Goal: Task Accomplishment & Management: Use online tool/utility

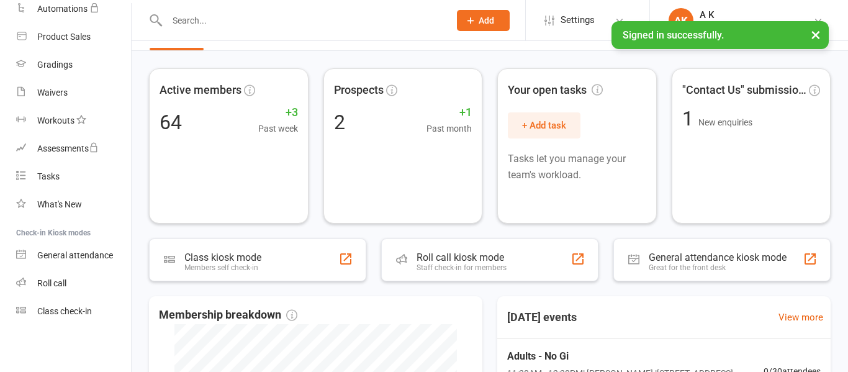
scroll to position [37, 0]
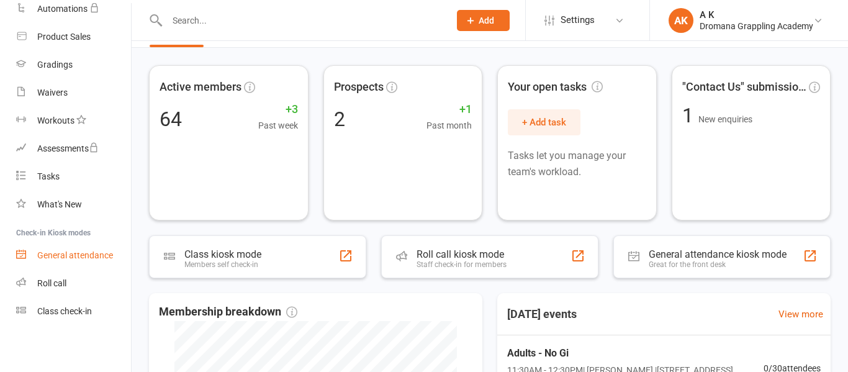
click at [48, 254] on div "General attendance" at bounding box center [75, 255] width 76 height 10
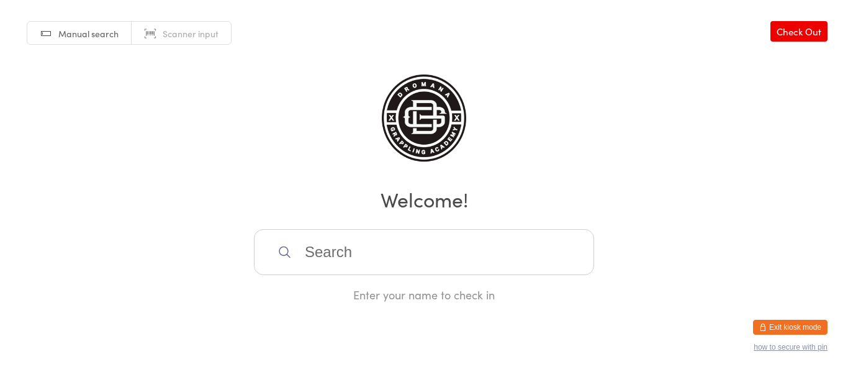
click at [188, 42] on link "Scanner input" at bounding box center [181, 34] width 99 height 24
type input "1000000003"
type input "1000000011"
type input "1000000007"
click at [81, 35] on span "Manual search" at bounding box center [88, 33] width 60 height 12
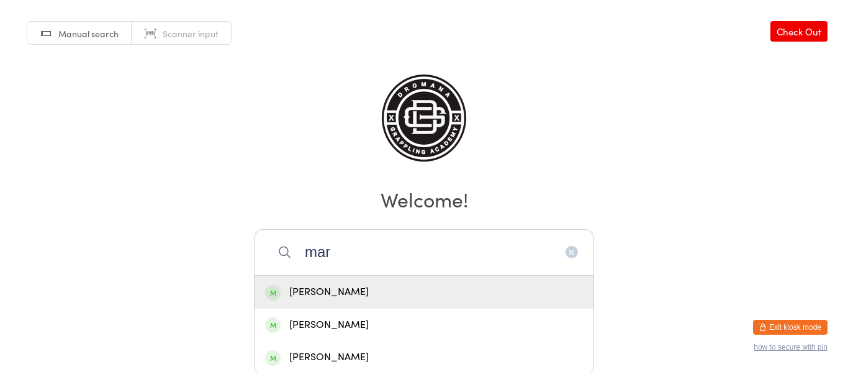
type input "mar"
click at [327, 297] on div "[PERSON_NAME]" at bounding box center [424, 292] width 318 height 17
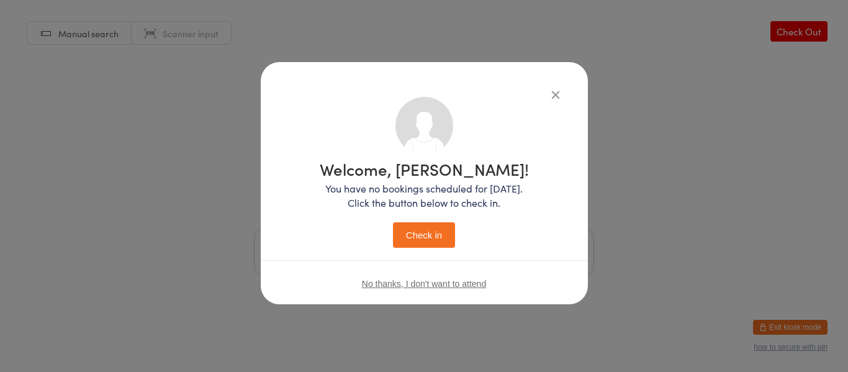
click at [431, 235] on button "Check in" at bounding box center [424, 234] width 62 height 25
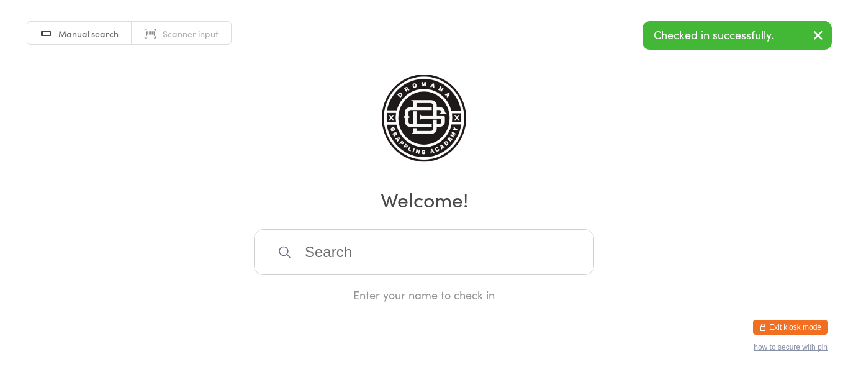
click at [413, 240] on input "search" at bounding box center [424, 252] width 340 height 46
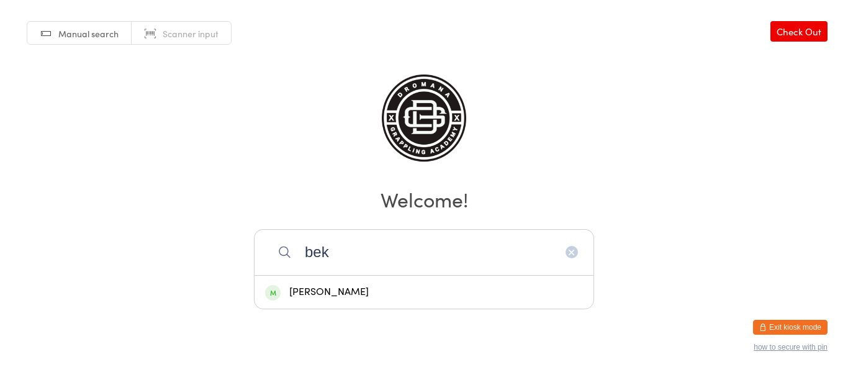
type input "bek"
click at [355, 284] on div "[PERSON_NAME]" at bounding box center [424, 292] width 318 height 17
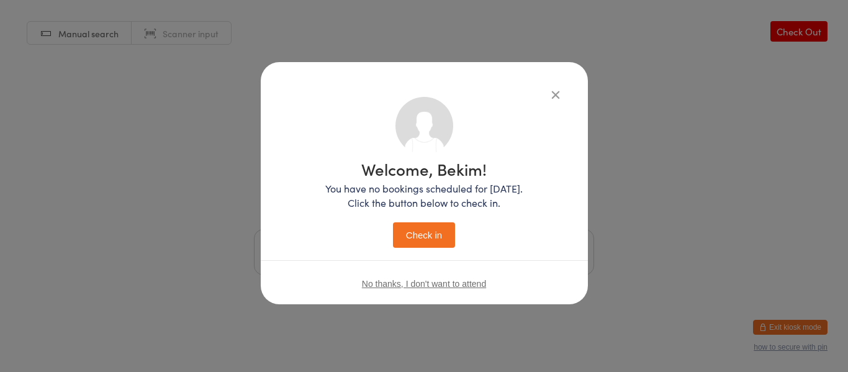
click at [423, 238] on button "Check in" at bounding box center [424, 234] width 62 height 25
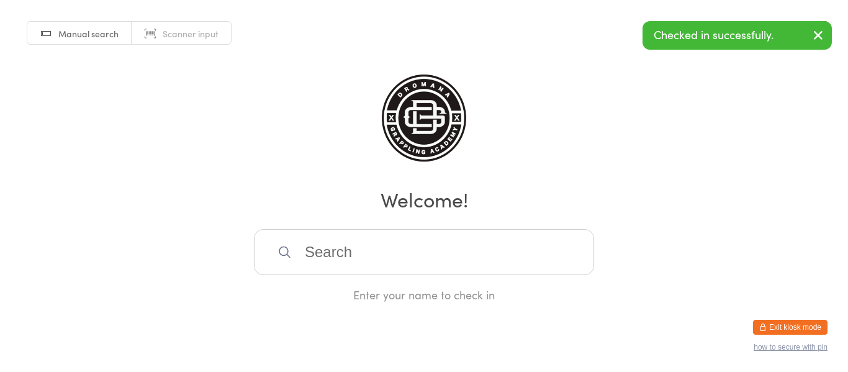
click at [444, 253] on input "search" at bounding box center [424, 252] width 340 height 46
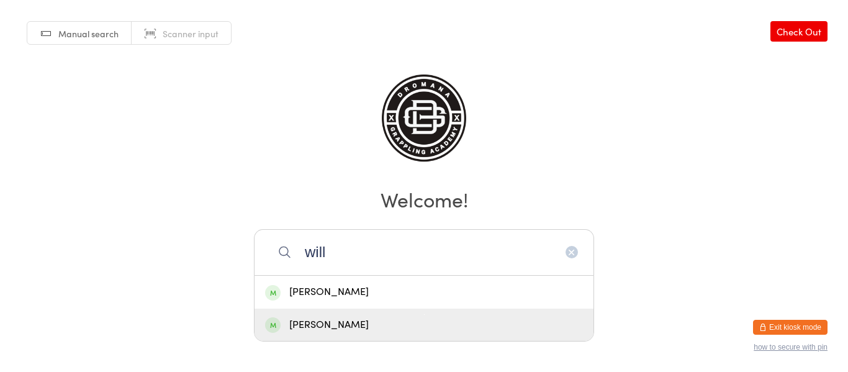
type input "will"
click at [382, 323] on div "[PERSON_NAME]" at bounding box center [424, 324] width 318 height 17
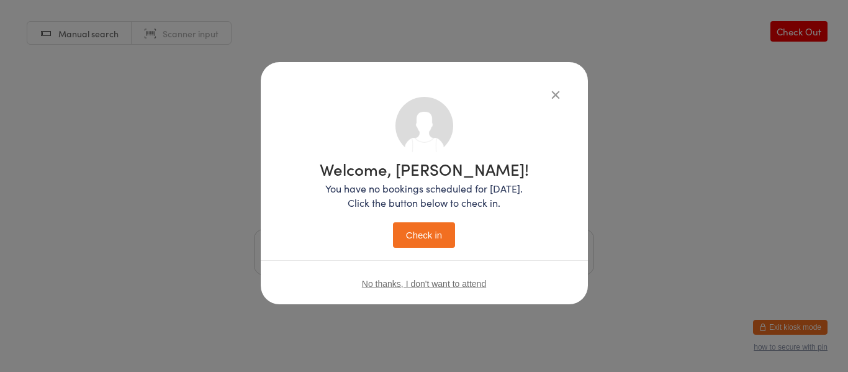
click at [422, 237] on button "Check in" at bounding box center [424, 234] width 62 height 25
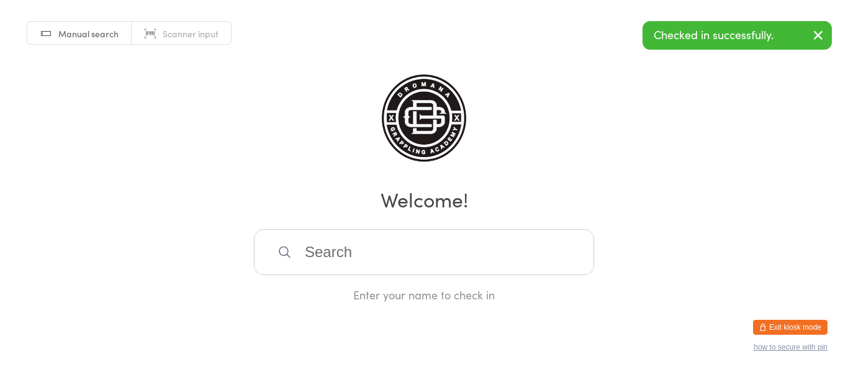
click at [406, 249] on input "search" at bounding box center [424, 252] width 340 height 46
type input "shelb"
click at [359, 288] on div "[PERSON_NAME]" at bounding box center [424, 292] width 318 height 17
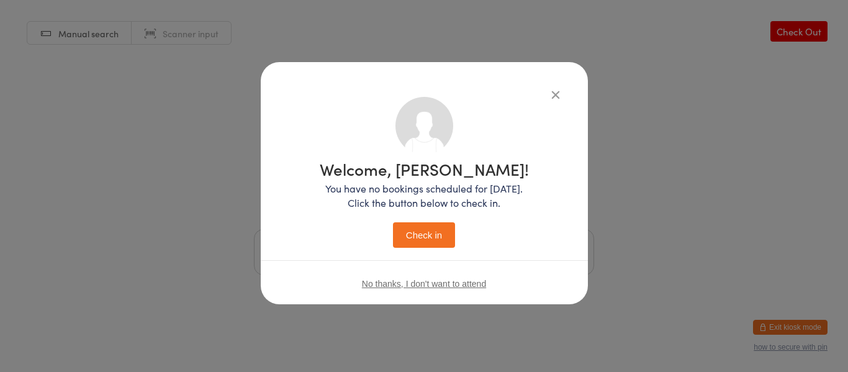
click at [415, 234] on button "Check in" at bounding box center [424, 234] width 62 height 25
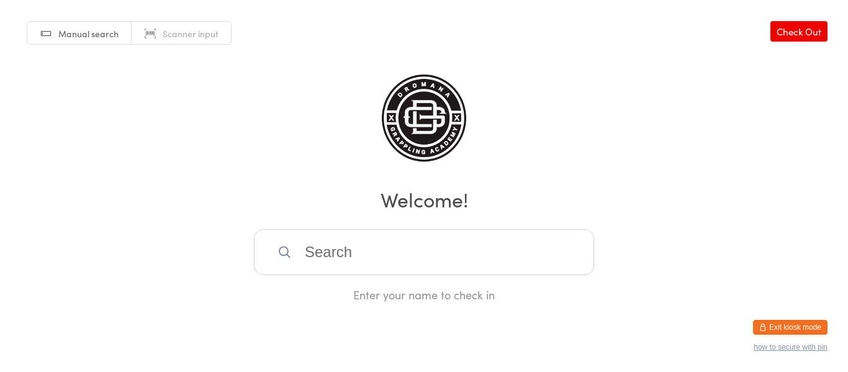
click at [365, 244] on input "search" at bounding box center [424, 252] width 340 height 46
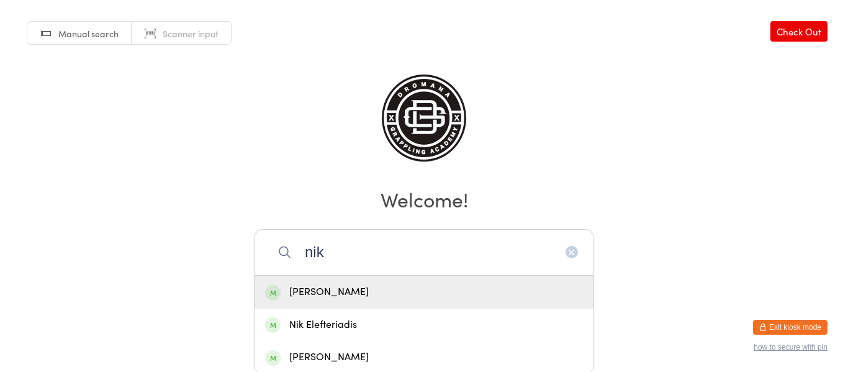
type input "nik"
click at [338, 288] on div "[PERSON_NAME]" at bounding box center [424, 292] width 318 height 17
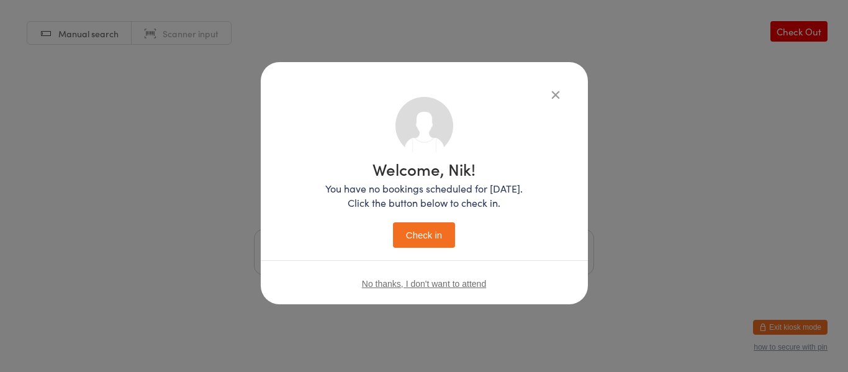
click at [411, 238] on button "Check in" at bounding box center [424, 234] width 62 height 25
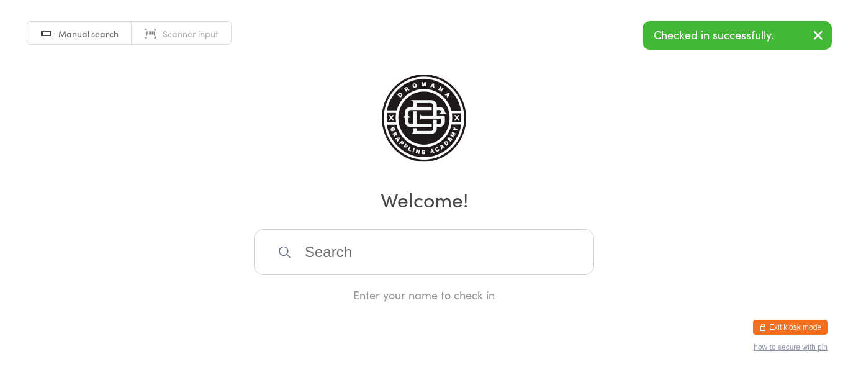
click at [411, 238] on input "search" at bounding box center [424, 252] width 340 height 46
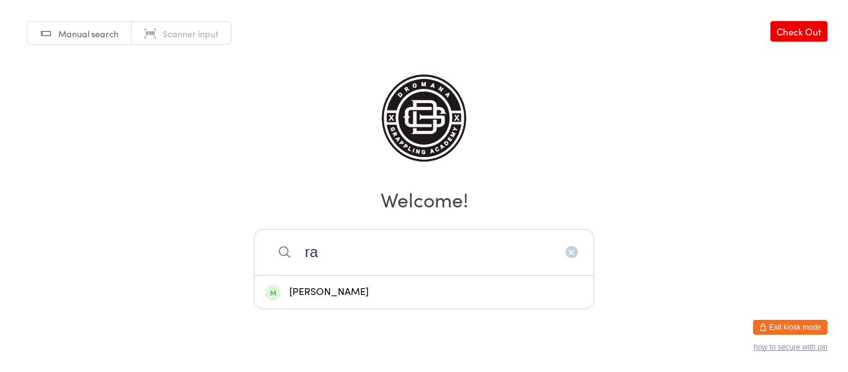
type input "ra"
click at [371, 287] on div "[PERSON_NAME]" at bounding box center [424, 292] width 318 height 17
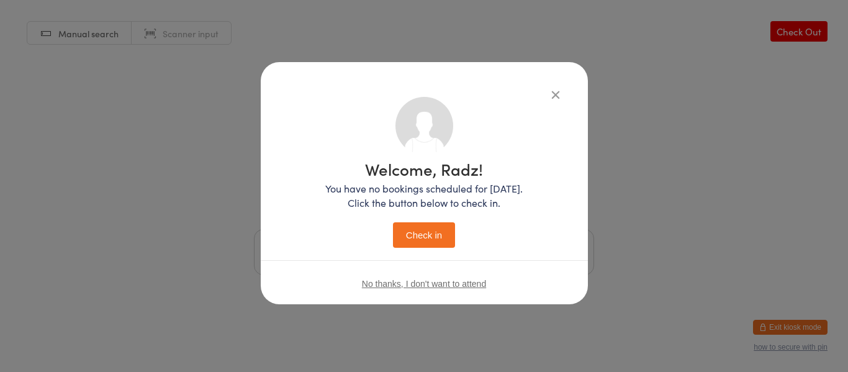
click at [422, 236] on button "Check in" at bounding box center [424, 234] width 62 height 25
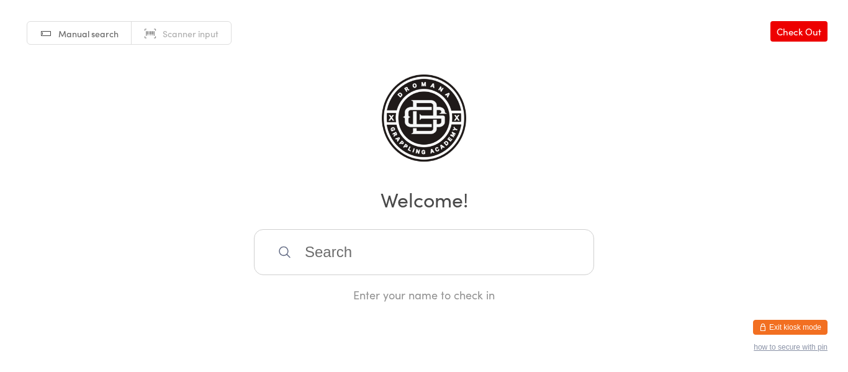
click at [206, 37] on span "Scanner input" at bounding box center [191, 33] width 56 height 12
type input "1000000013"
click at [201, 25] on link "Scanner input" at bounding box center [181, 34] width 99 height 24
click at [213, 129] on div "Manual search Scanner input Check Out Welcome! 1000000012 Nik Elefteriadis Ente…" at bounding box center [424, 151] width 848 height 302
click at [423, 242] on input "1000000012" at bounding box center [424, 252] width 340 height 46
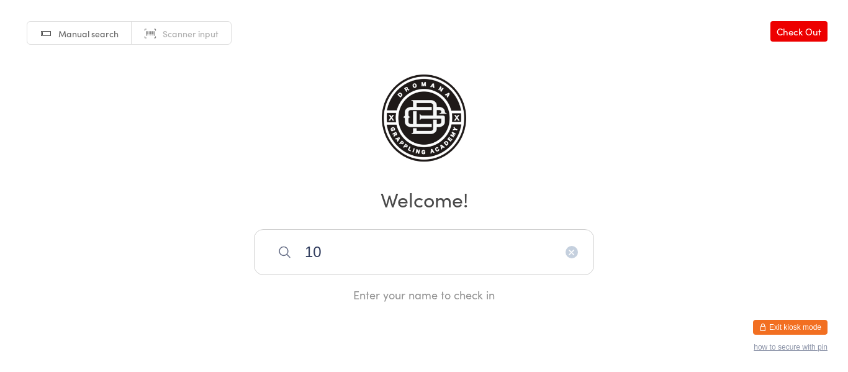
type input "1"
type input "1000000012"
click at [650, 110] on div "Manual search Scanner input Check Out Welcome! 1000000012 Nik Elefteriadis Ente…" at bounding box center [424, 151] width 848 height 302
click at [571, 252] on icon "button" at bounding box center [571, 252] width 10 height 10
click at [782, 40] on link "Check Out" at bounding box center [798, 31] width 57 height 20
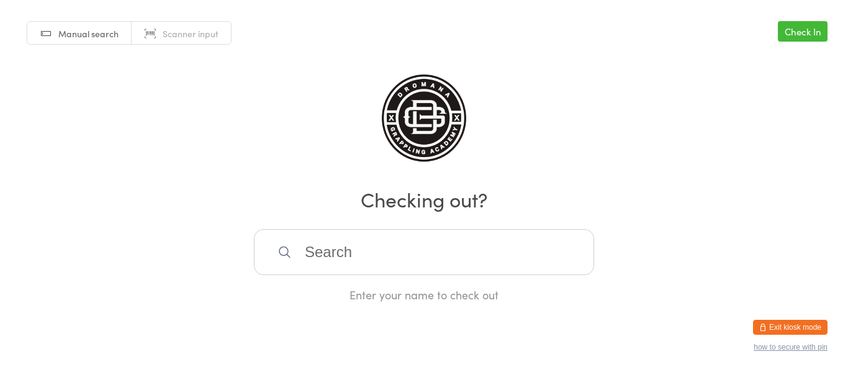
click at [782, 40] on link "Check In" at bounding box center [802, 31] width 50 height 20
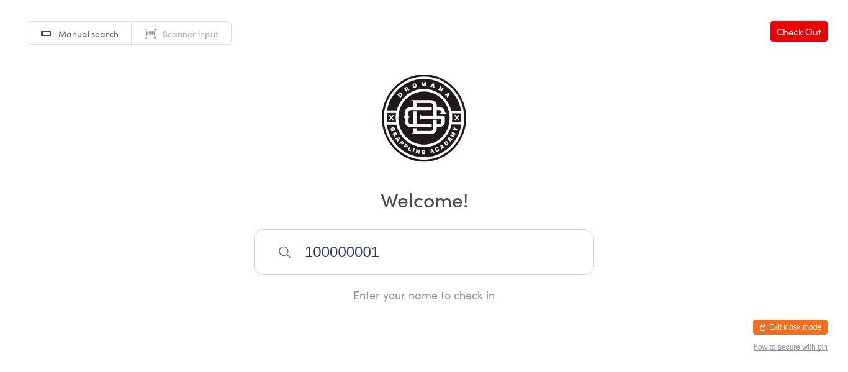
type input "1000000012"
click at [430, 297] on div "Nik Elefteriadis" at bounding box center [424, 292] width 318 height 17
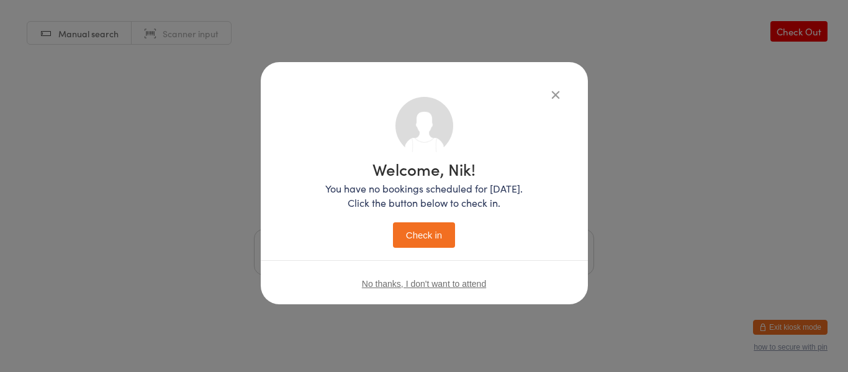
click at [432, 239] on button "Check in" at bounding box center [424, 234] width 62 height 25
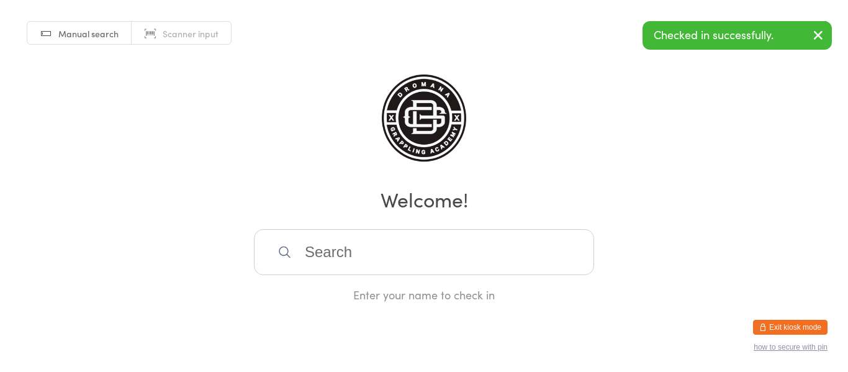
click at [204, 22] on link "Scanner input" at bounding box center [181, 34] width 99 height 24
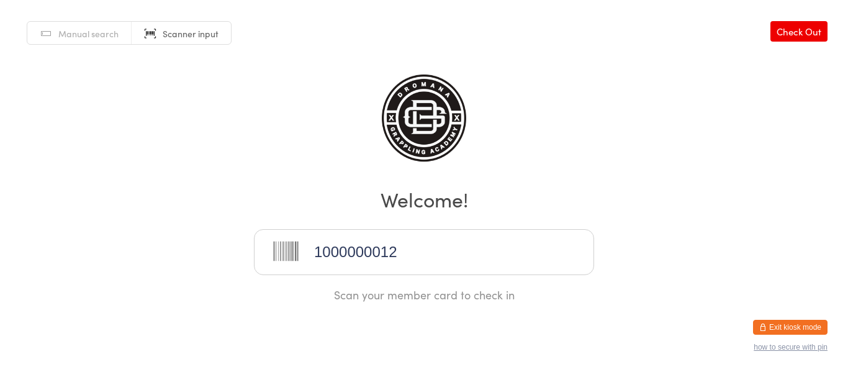
type input "1000000012"
click at [764, 323] on icon "button" at bounding box center [762, 326] width 7 height 7
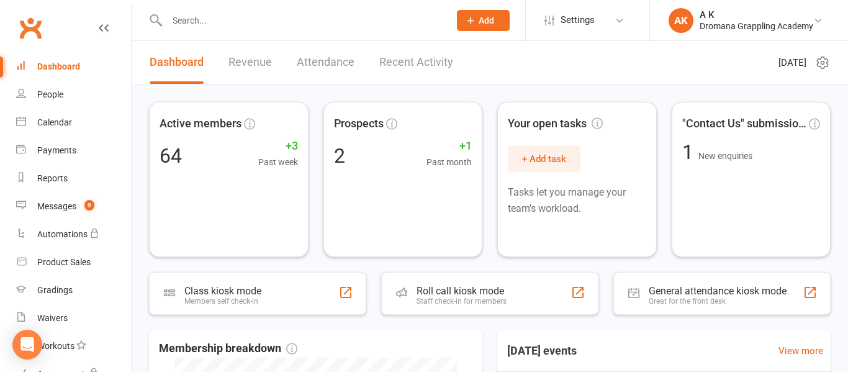
click at [388, 20] on input "text" at bounding box center [301, 20] width 277 height 17
click at [344, 68] on link "Attendance" at bounding box center [326, 62] width 58 height 43
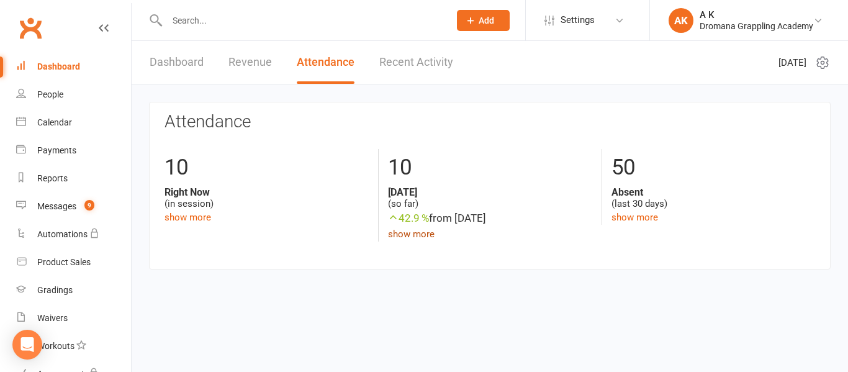
click at [408, 236] on link "show more" at bounding box center [411, 233] width 47 height 11
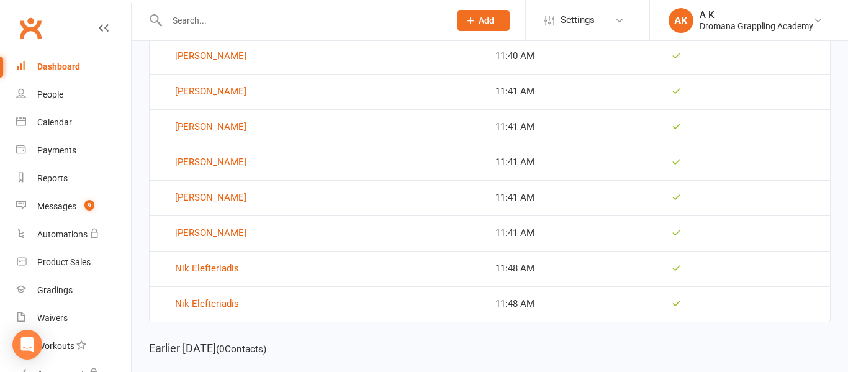
scroll to position [400, 0]
click at [514, 298] on td "11:48 AM" at bounding box center [578, 302] width 176 height 35
click at [215, 308] on link "Nik Elefteriadis" at bounding box center [319, 303] width 329 height 15
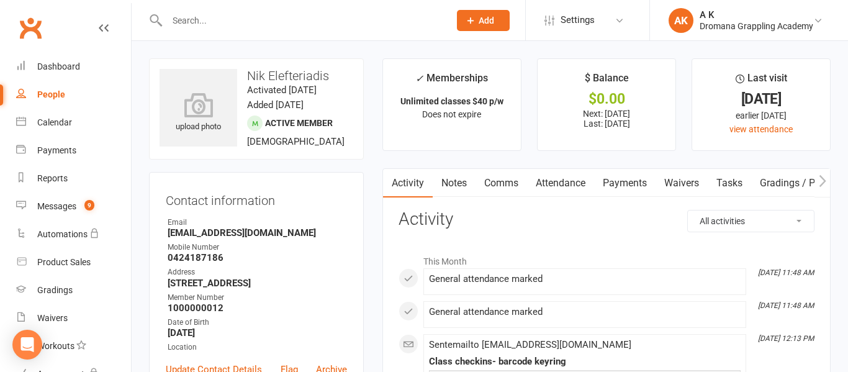
click at [580, 184] on link "Attendance" at bounding box center [560, 183] width 67 height 29
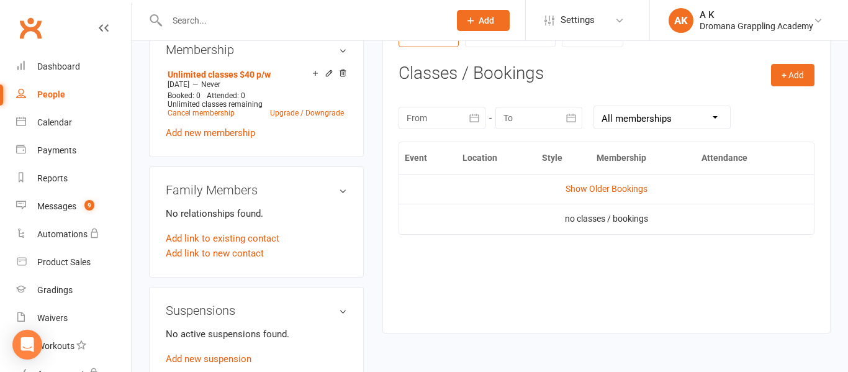
scroll to position [357, 0]
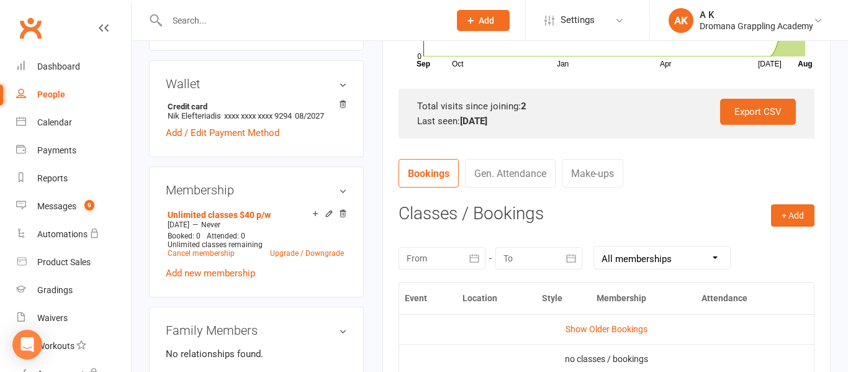
click at [537, 176] on link "Gen. Attendance" at bounding box center [510, 173] width 91 height 29
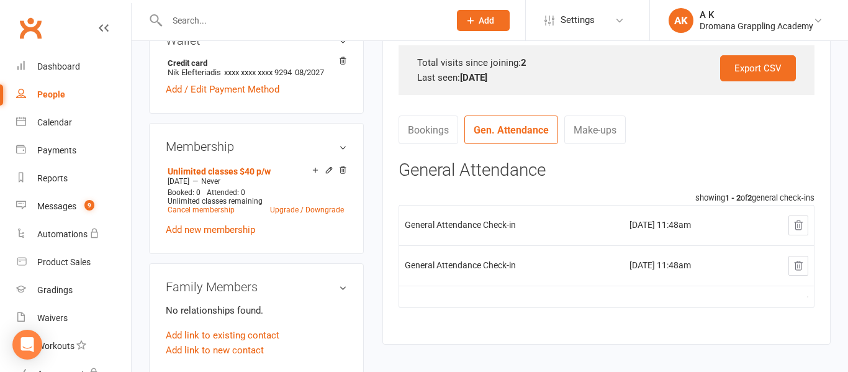
scroll to position [404, 0]
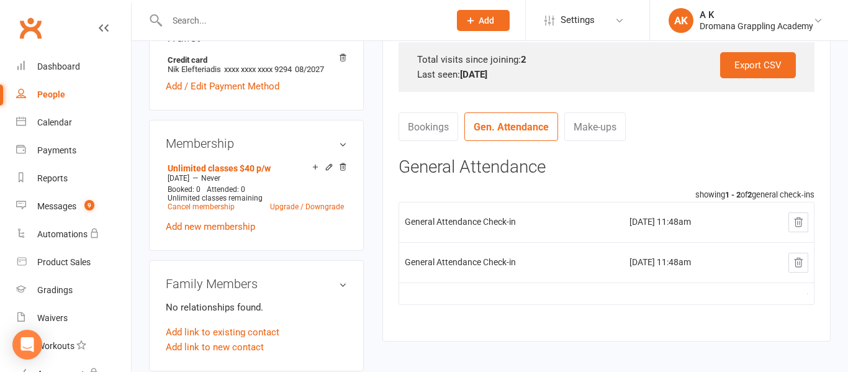
click at [797, 269] on button at bounding box center [798, 263] width 20 height 20
